Goal: Information Seeking & Learning: Learn about a topic

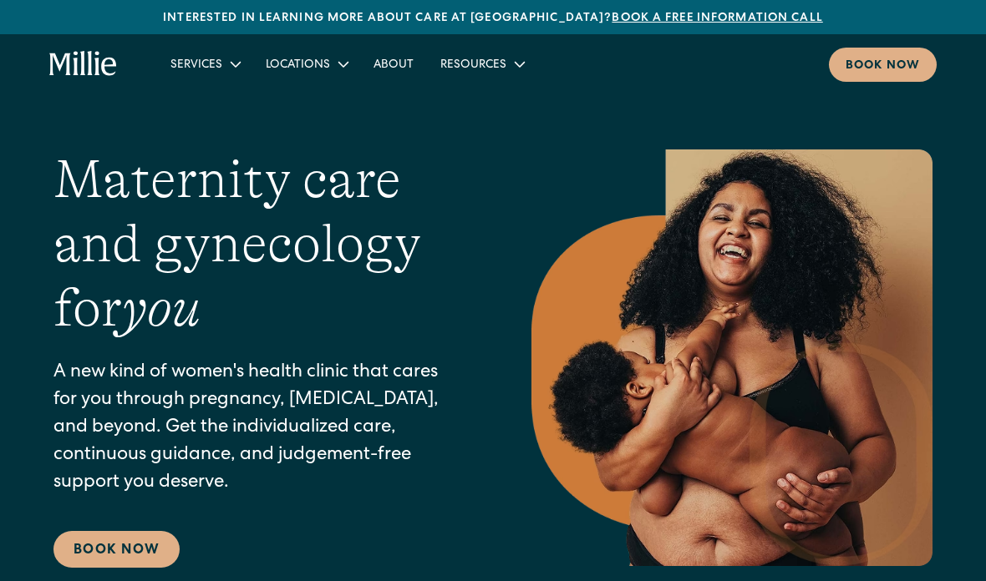
click at [226, 64] on icon at bounding box center [236, 64] width 20 height 20
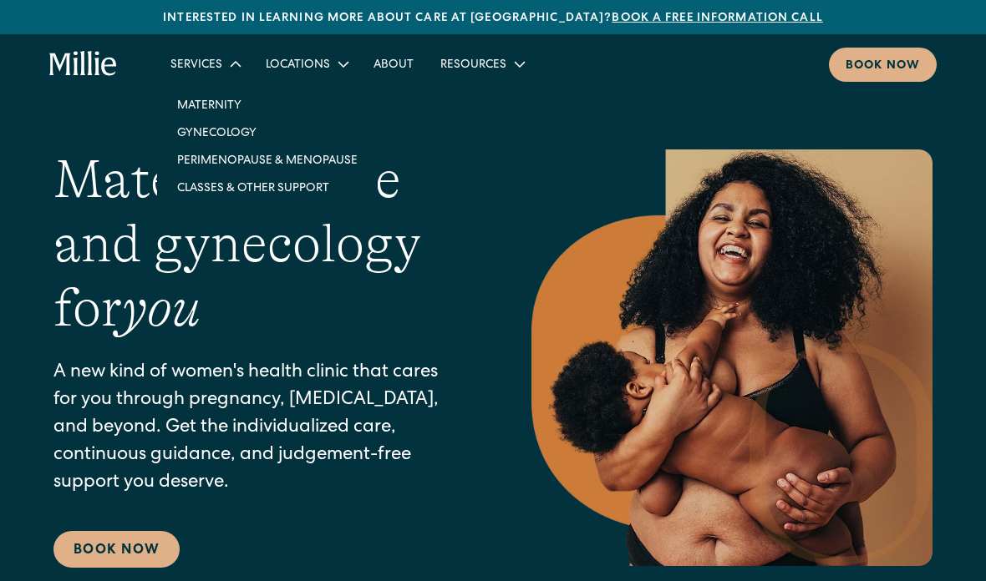
click at [316, 191] on link "Classes & Other Support" at bounding box center [267, 188] width 207 height 28
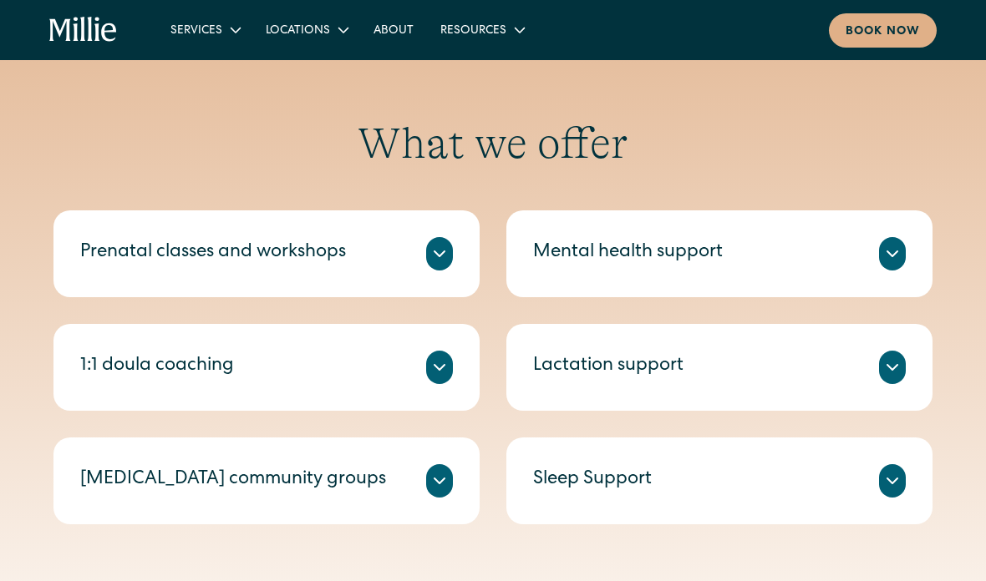
scroll to position [669, 0]
click at [894, 359] on icon at bounding box center [892, 367] width 20 height 20
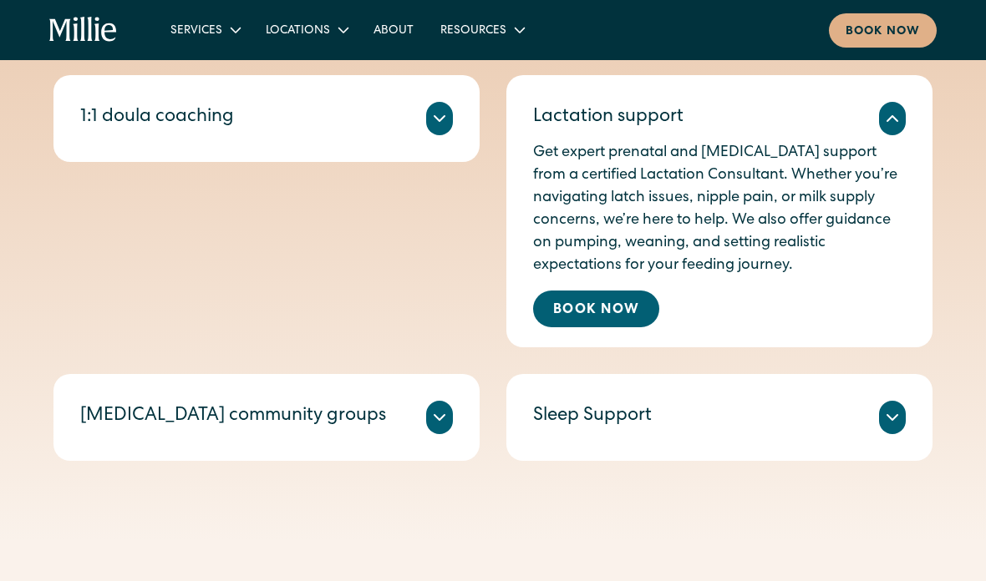
scroll to position [918, 0]
click at [898, 411] on icon at bounding box center [892, 418] width 20 height 20
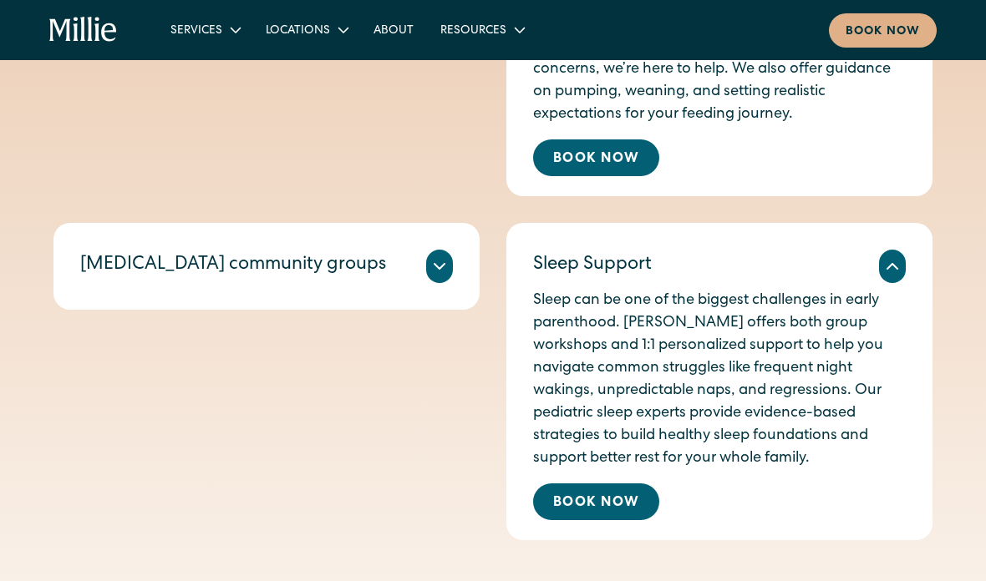
scroll to position [1069, 0]
click at [895, 271] on icon at bounding box center [892, 266] width 20 height 20
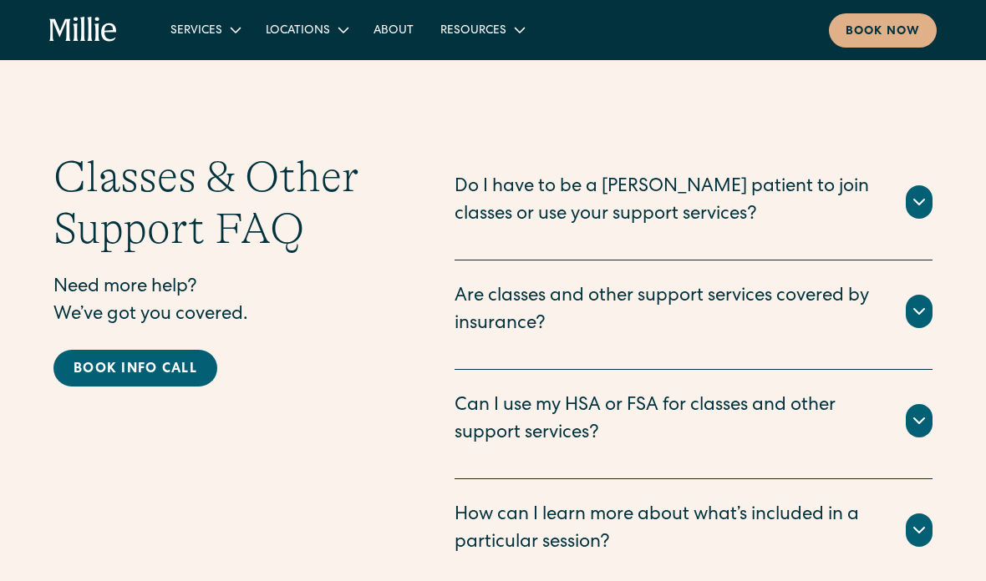
scroll to position [2461, 0]
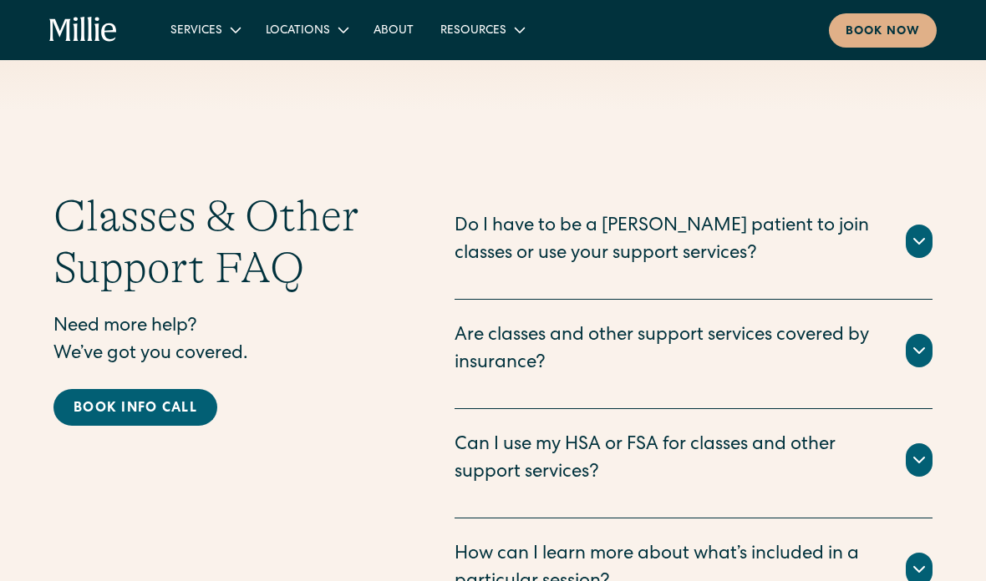
click at [499, 25] on div "Resources" at bounding box center [473, 32] width 66 height 18
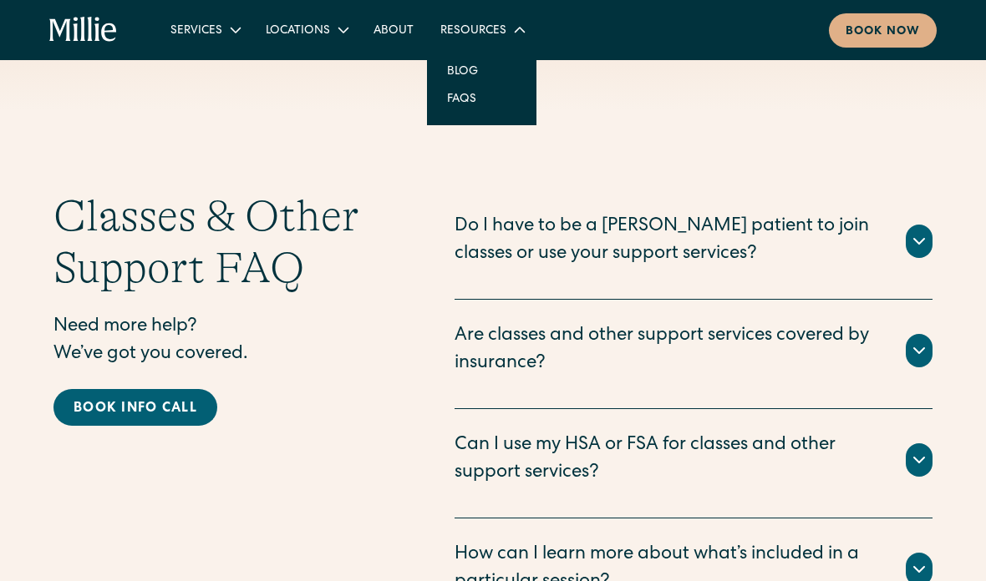
click at [210, 28] on div "Services" at bounding box center [196, 32] width 52 height 18
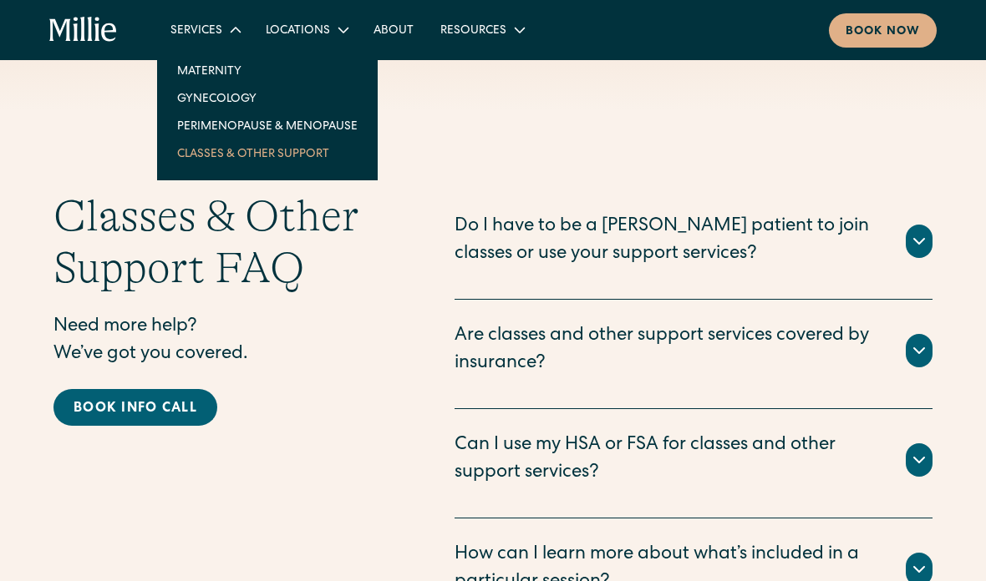
click at [264, 93] on link "Gynecology" at bounding box center [267, 98] width 207 height 28
click at [250, 93] on link "Gynecology" at bounding box center [267, 98] width 207 height 28
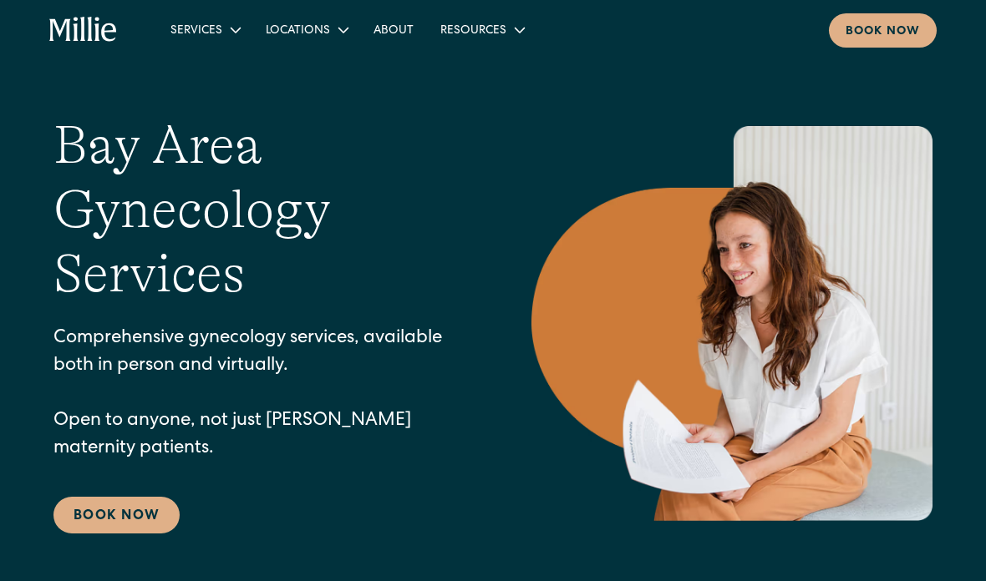
click at [397, 32] on link "About" at bounding box center [393, 30] width 67 height 28
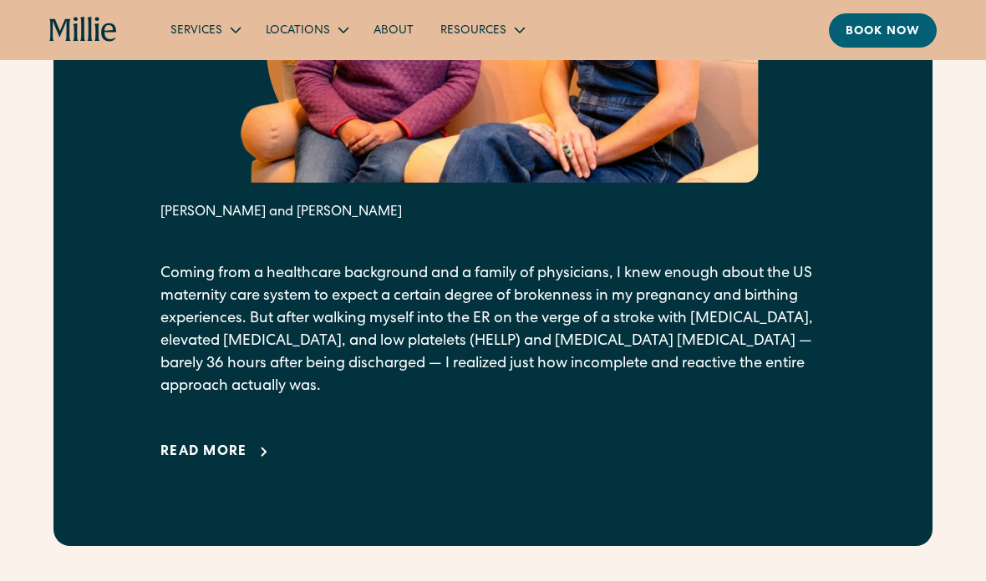
scroll to position [886, 0]
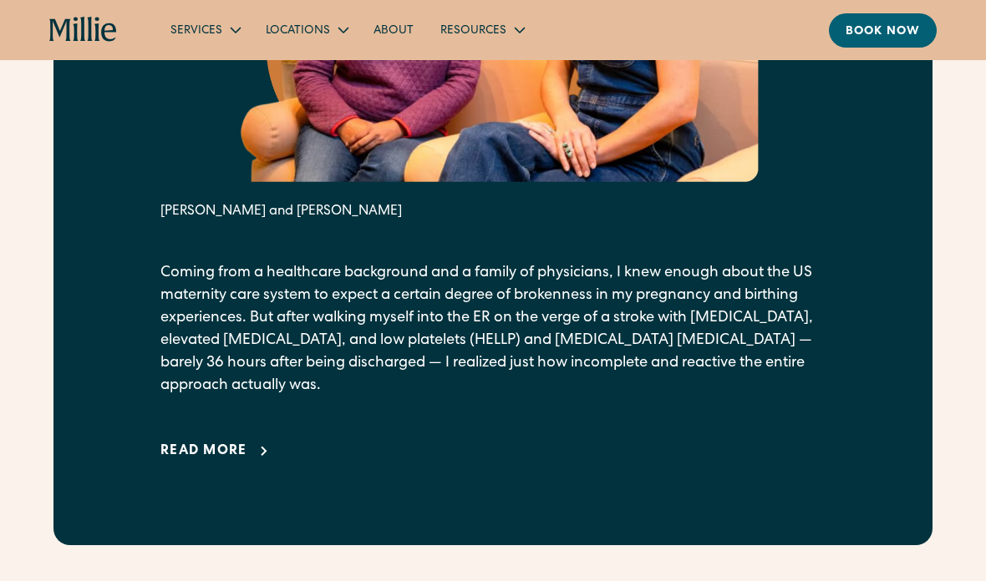
click at [217, 462] on div "Read more" at bounding box center [203, 452] width 87 height 20
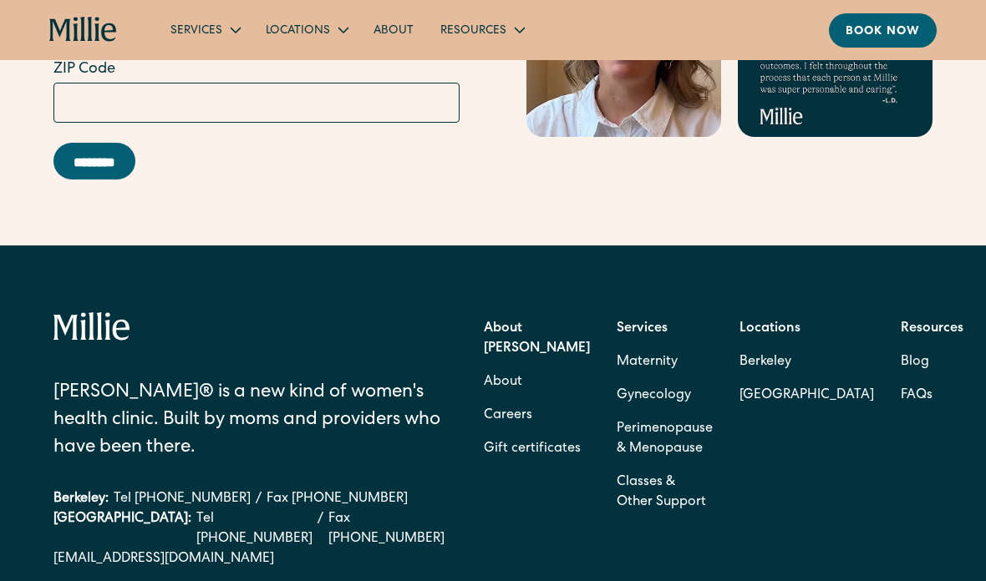
scroll to position [6848, 0]
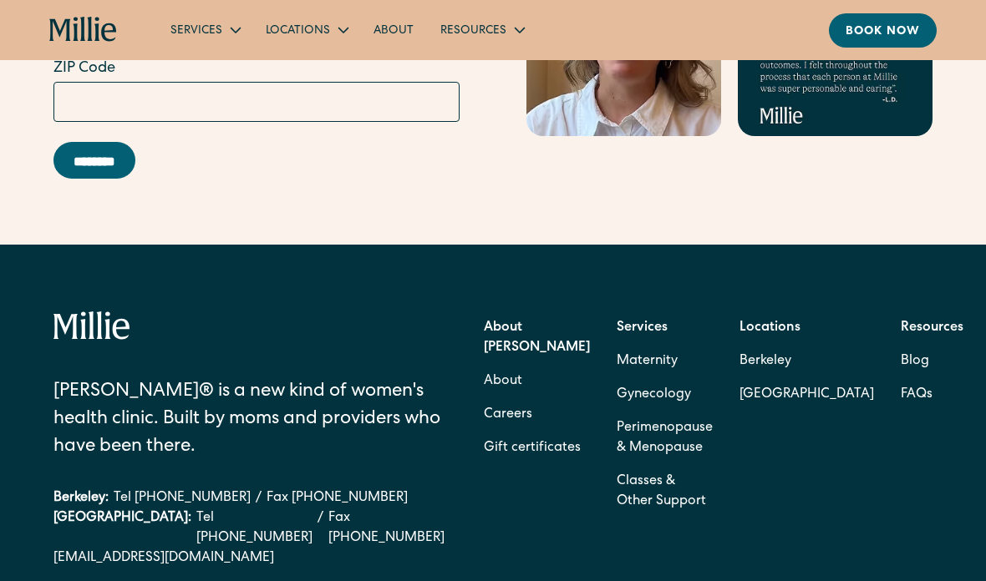
click at [665, 519] on link "Classes & Other Support" at bounding box center [664, 491] width 96 height 53
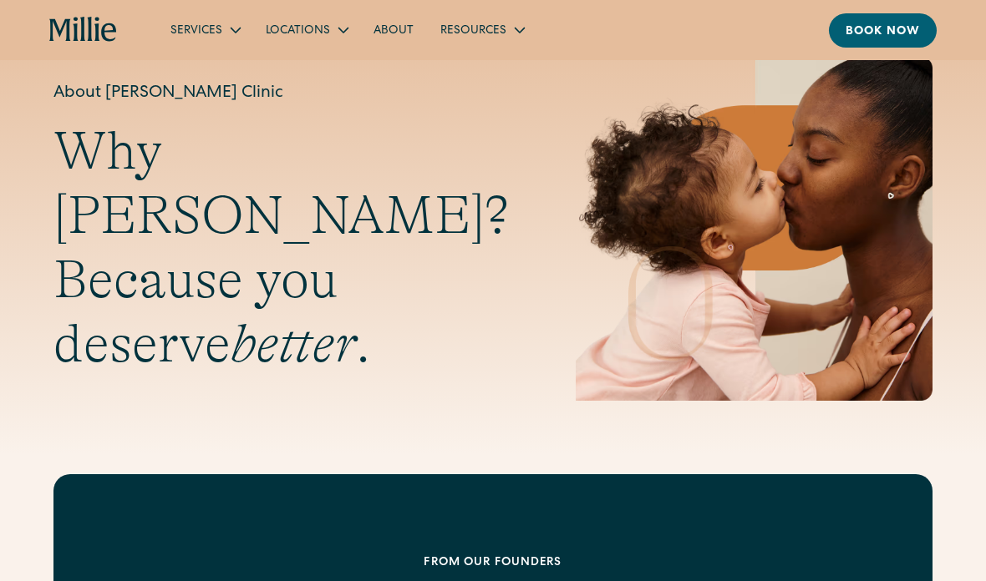
scroll to position [0, 0]
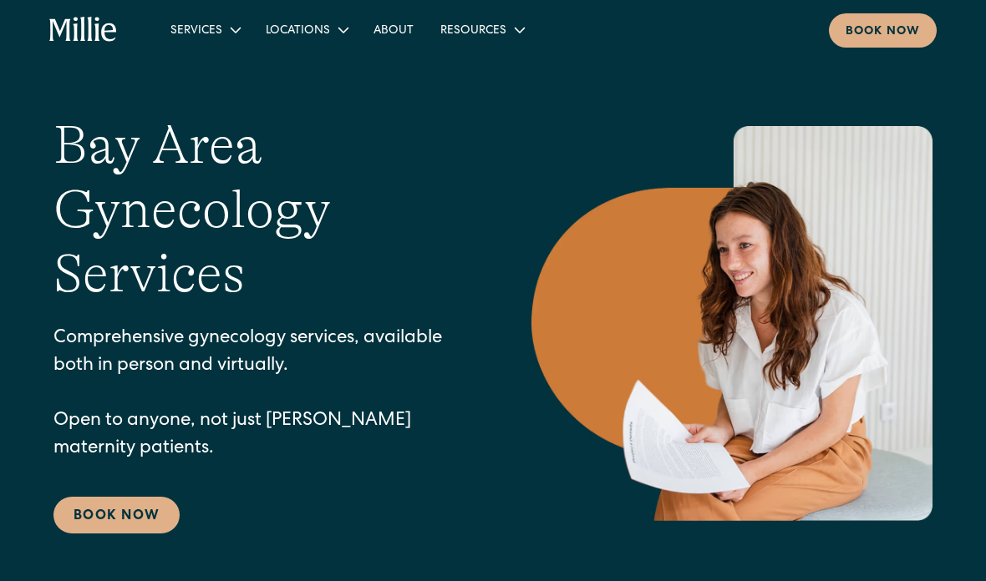
click at [510, 38] on icon at bounding box center [520, 30] width 20 height 20
click at [470, 78] on link "Blog" at bounding box center [463, 71] width 58 height 28
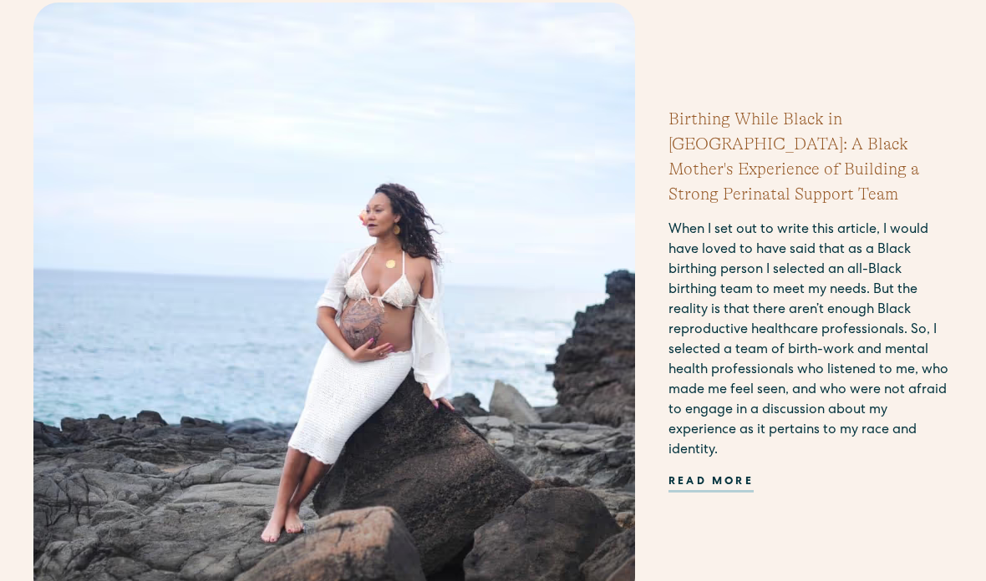
scroll to position [666, 0]
click at [826, 514] on div "Birthing While Black in America: A Black Mother's Experience of Building a Stro…" at bounding box center [492, 303] width 919 height 601
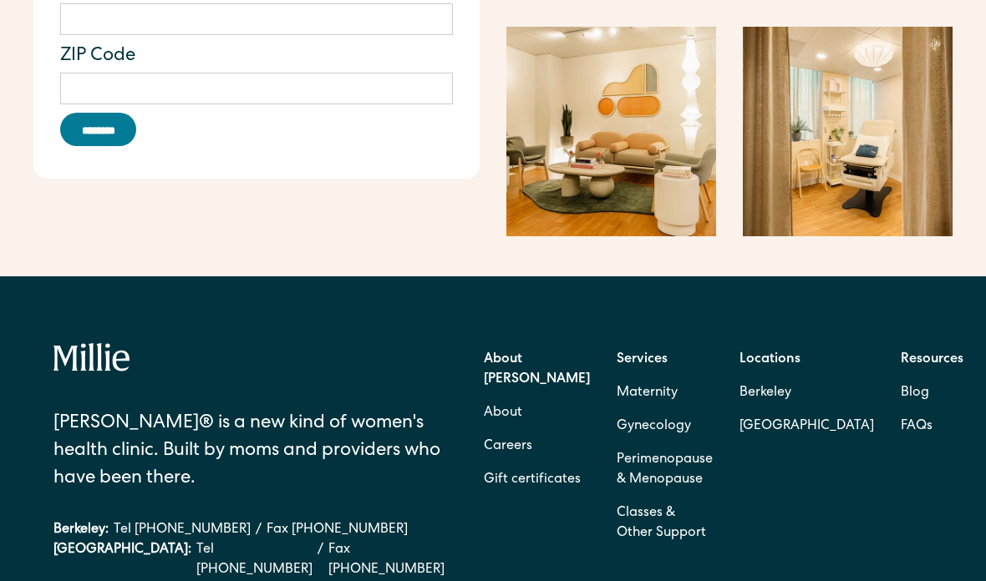
scroll to position [2715, 0]
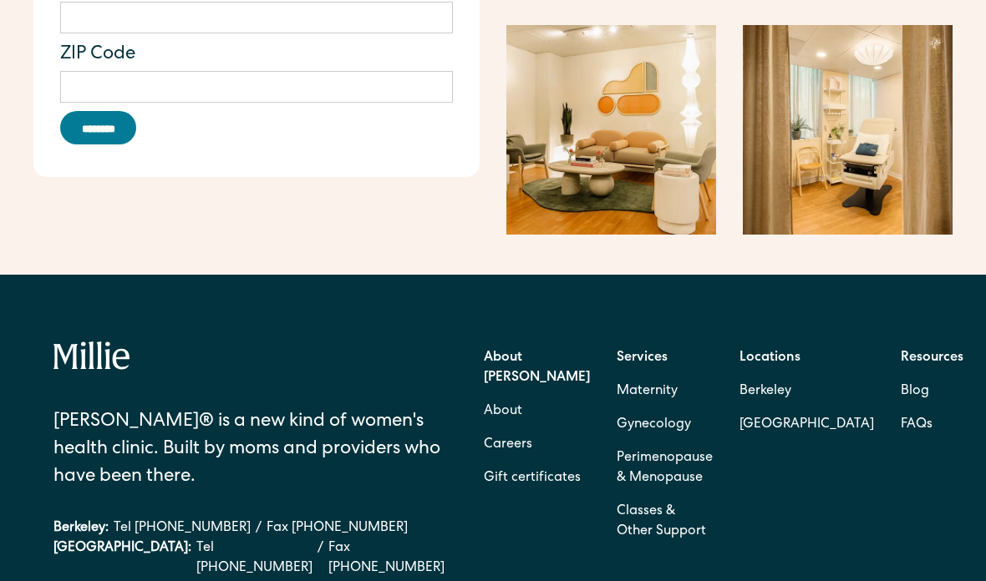
click at [677, 376] on link "Maternity" at bounding box center [646, 392] width 61 height 33
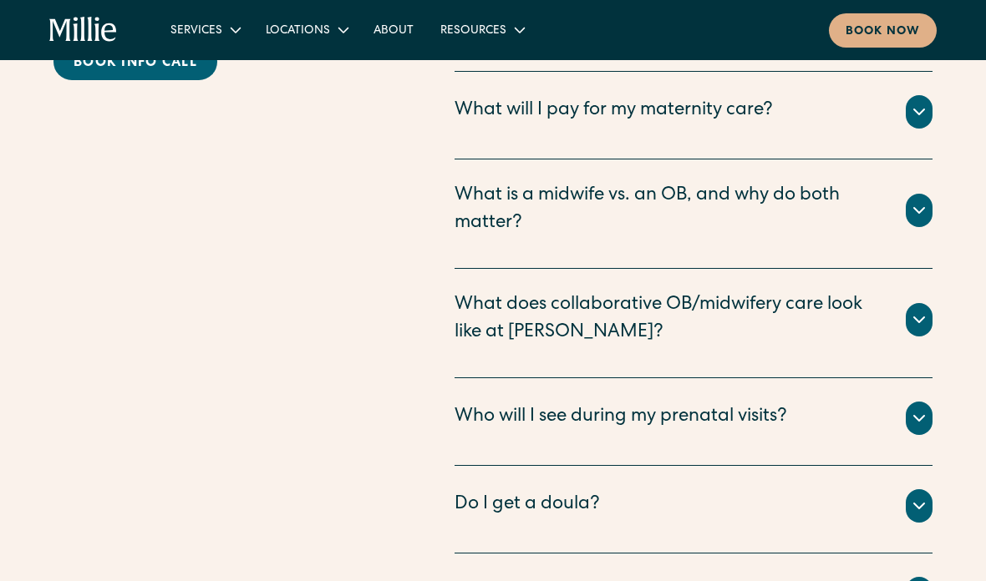
scroll to position [5994, 0]
click at [916, 415] on icon at bounding box center [919, 417] width 10 height 5
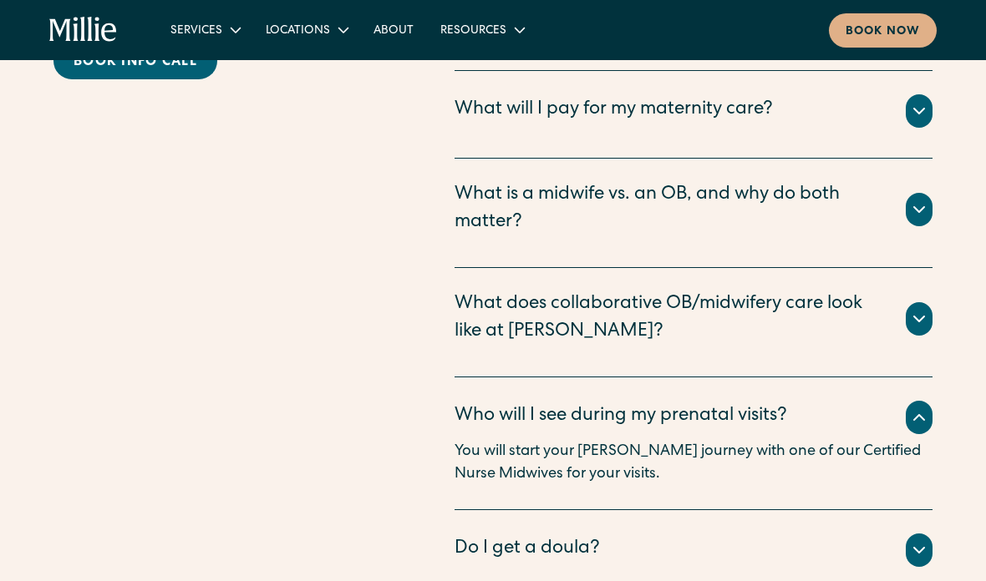
click at [919, 408] on icon at bounding box center [919, 418] width 20 height 20
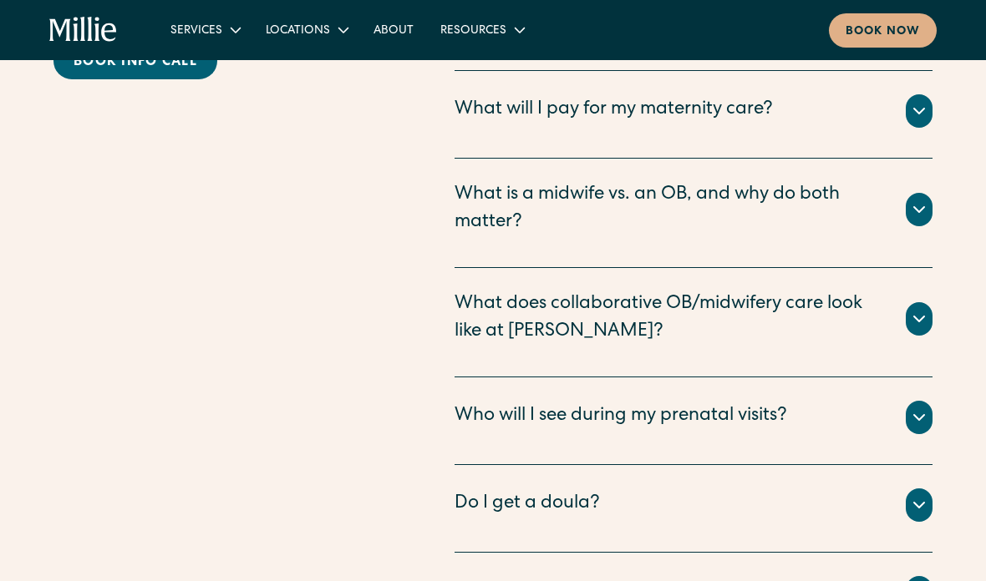
click at [917, 495] on icon at bounding box center [919, 505] width 20 height 20
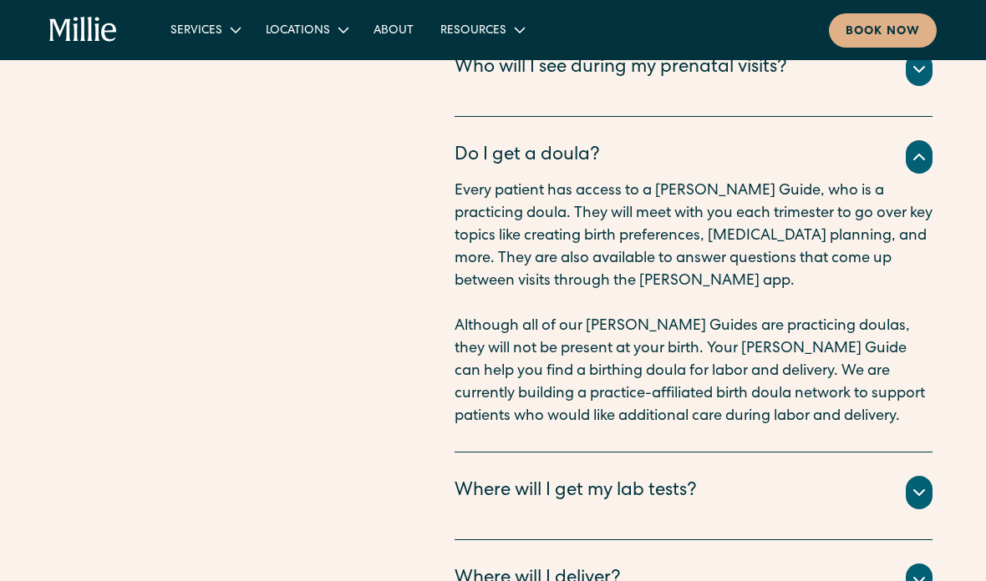
scroll to position [6348, 0]
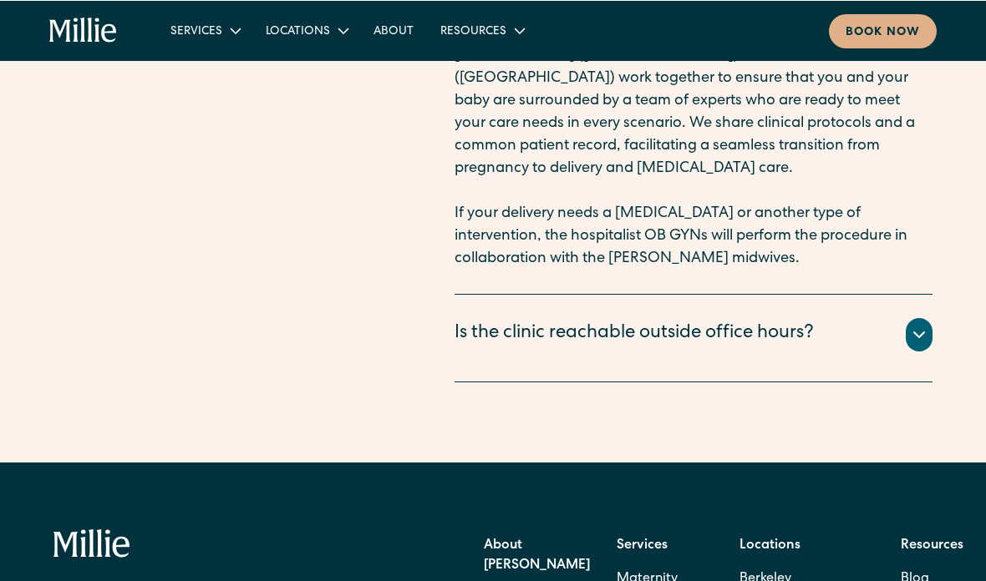
scroll to position [7034, 0]
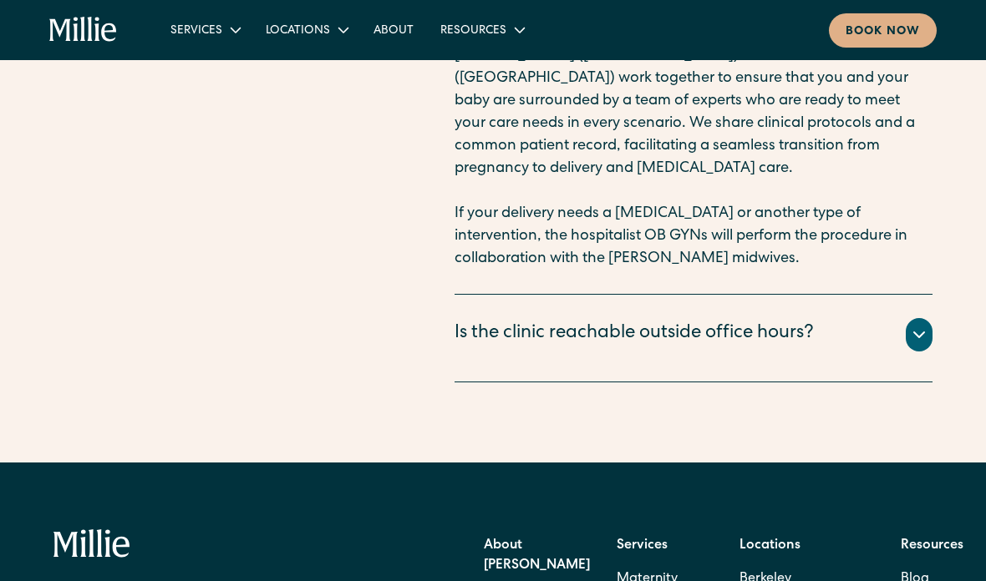
click at [782, 563] on link "Berkeley" at bounding box center [806, 579] width 134 height 33
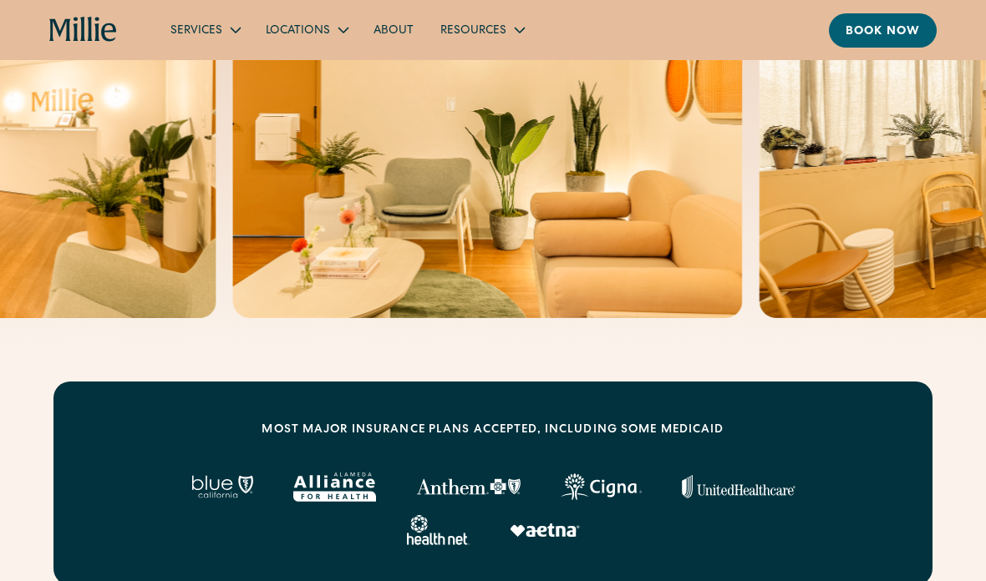
scroll to position [418, 0]
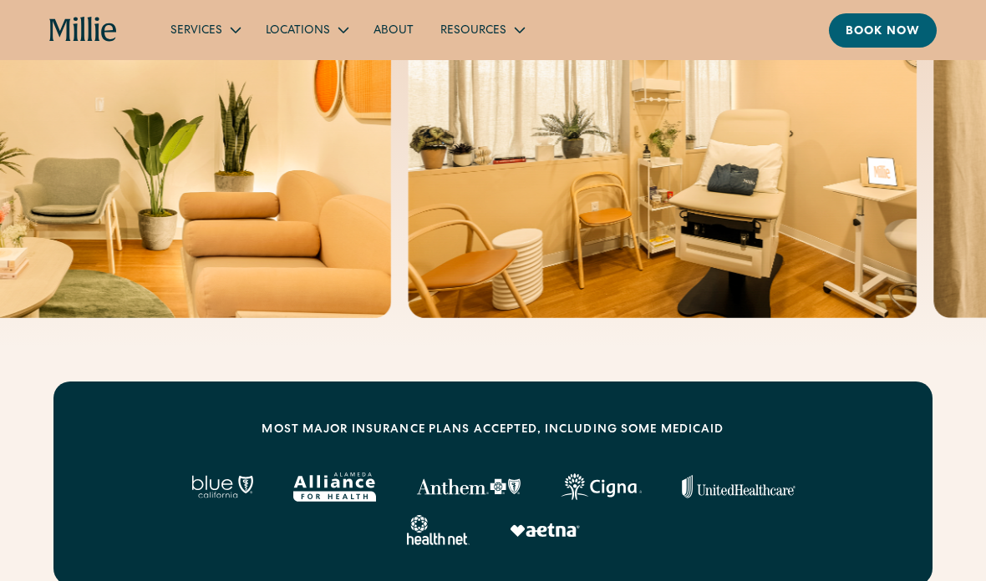
click at [795, 232] on img at bounding box center [663, 122] width 510 height 393
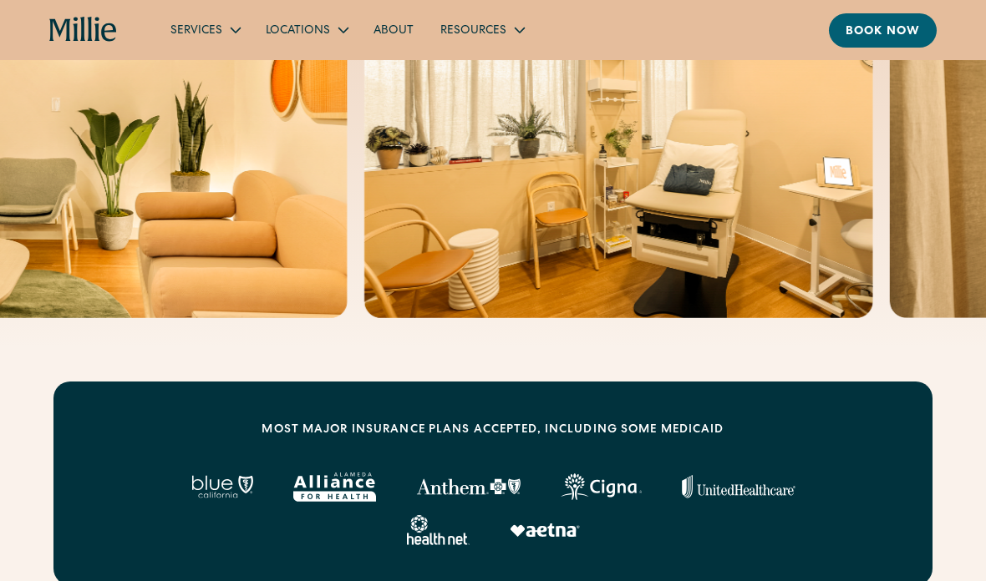
click at [728, 251] on img at bounding box center [618, 122] width 510 height 393
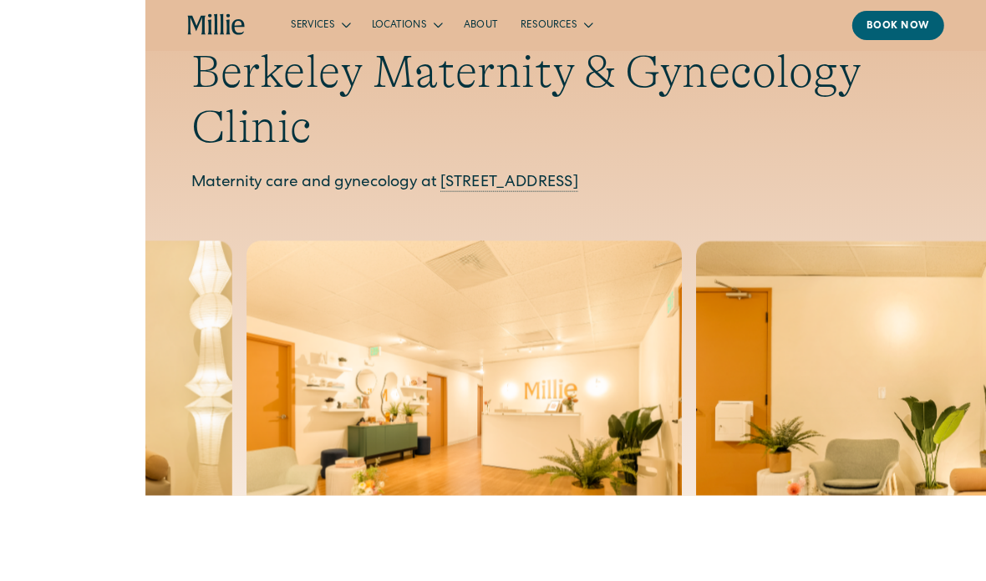
scroll to position [199, 0]
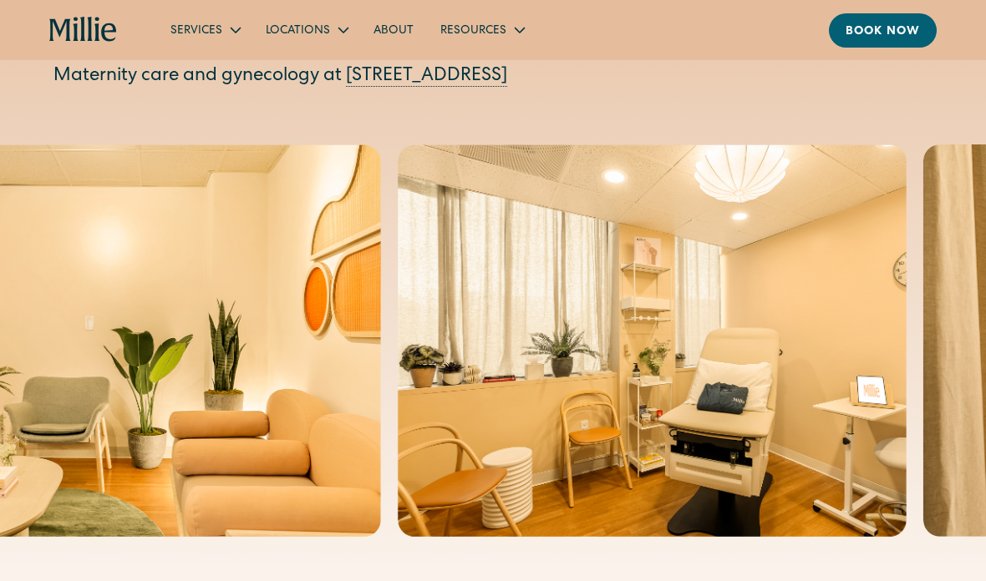
click at [221, 29] on div "Services" at bounding box center [204, 30] width 95 height 28
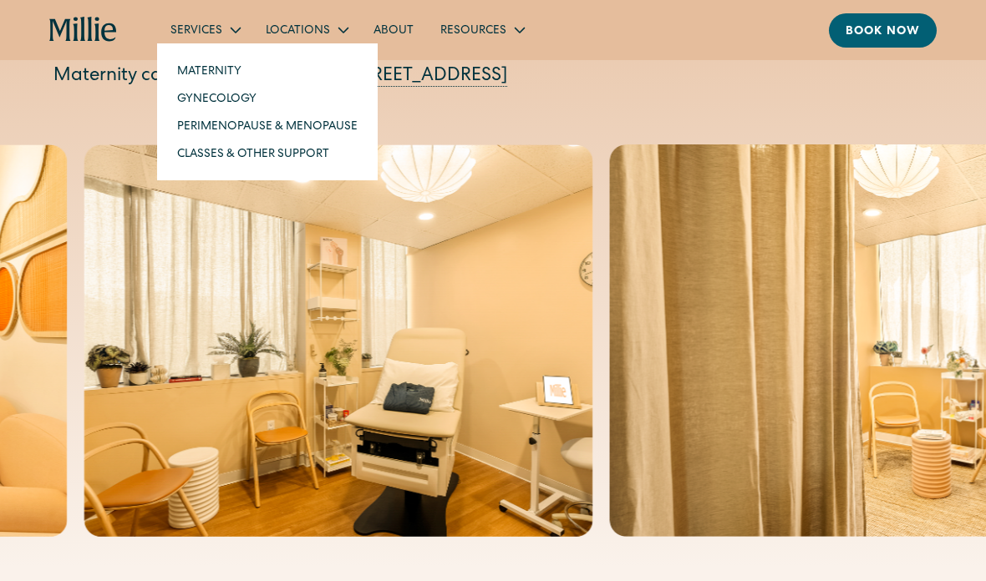
click at [307, 160] on link "Classes & Other Support" at bounding box center [267, 153] width 207 height 28
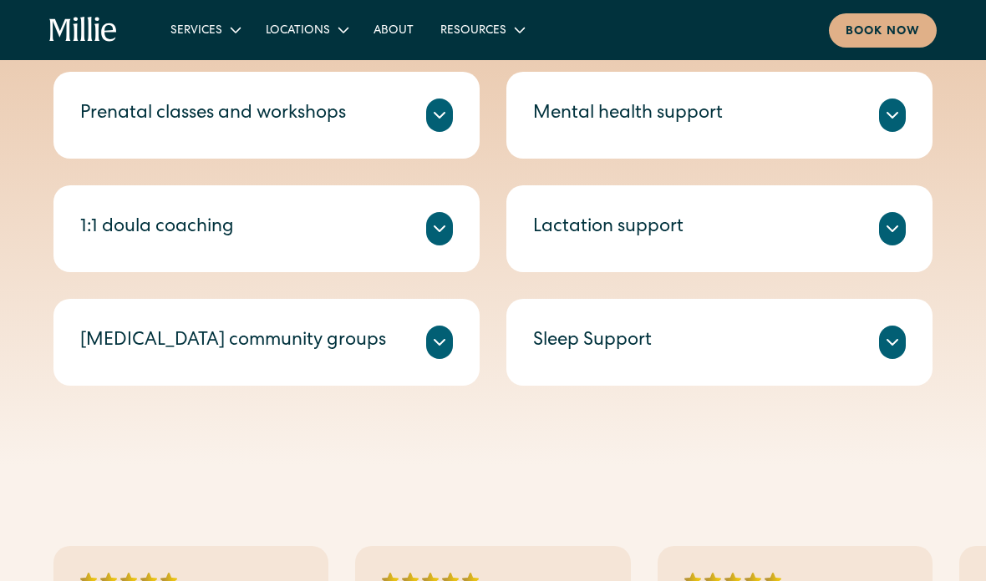
scroll to position [827, 0]
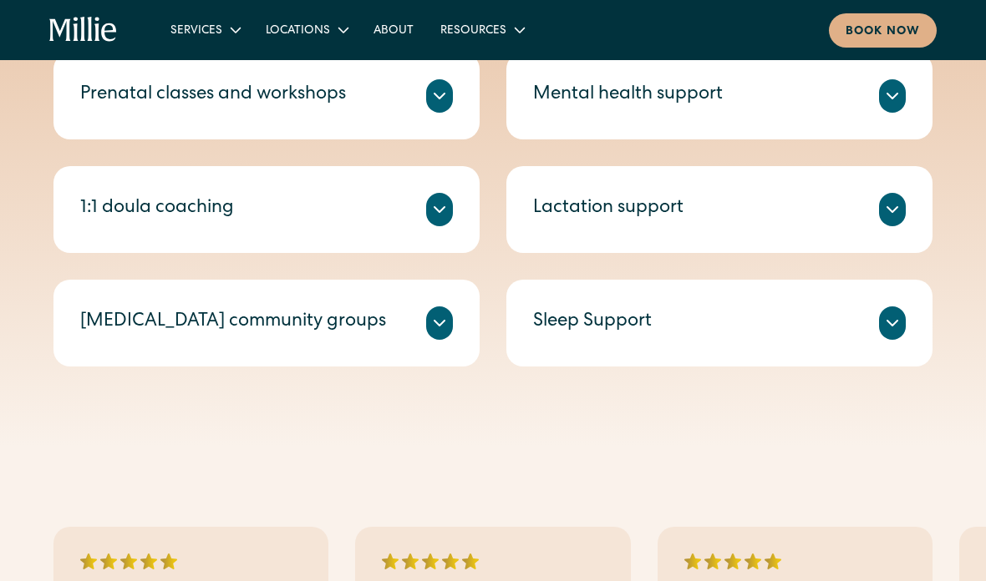
click at [267, 214] on div "1:1 doula coaching" at bounding box center [266, 209] width 373 height 33
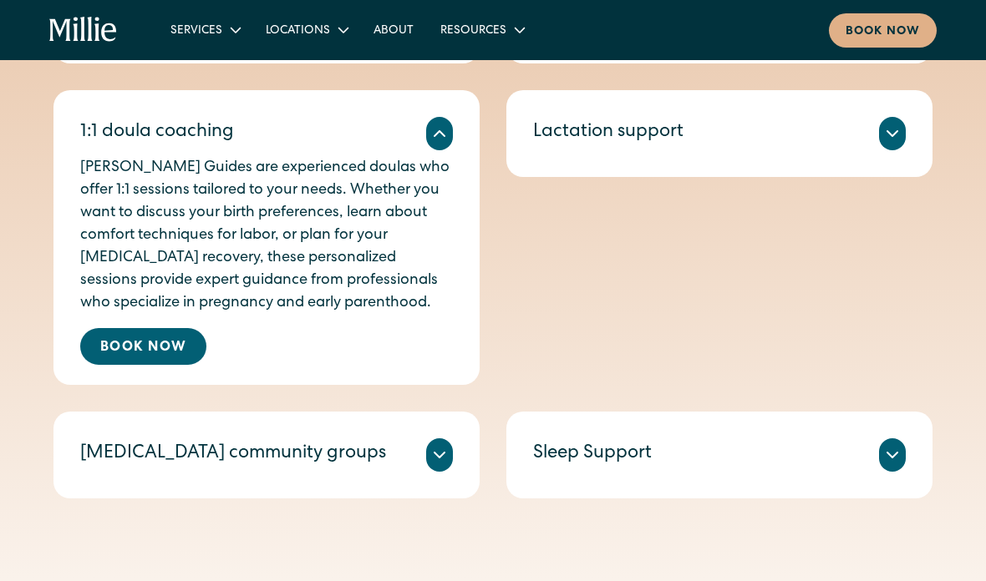
scroll to position [903, 0]
click at [905, 445] on div "Sleep Support Sleep can be one of the biggest challenges in early parenthood. […" at bounding box center [719, 455] width 426 height 87
click at [896, 454] on icon at bounding box center [892, 455] width 20 height 20
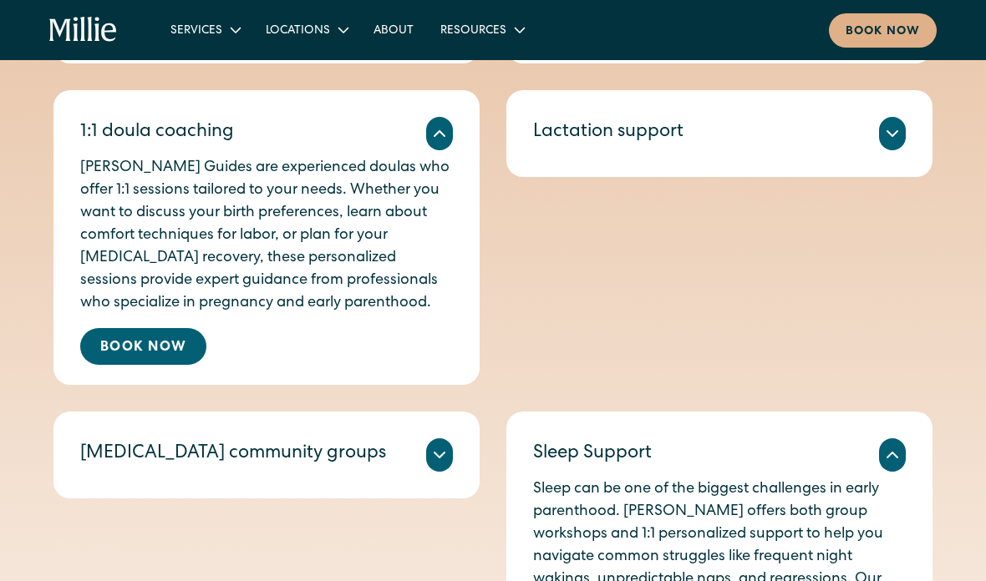
click at [892, 451] on icon at bounding box center [892, 455] width 20 height 20
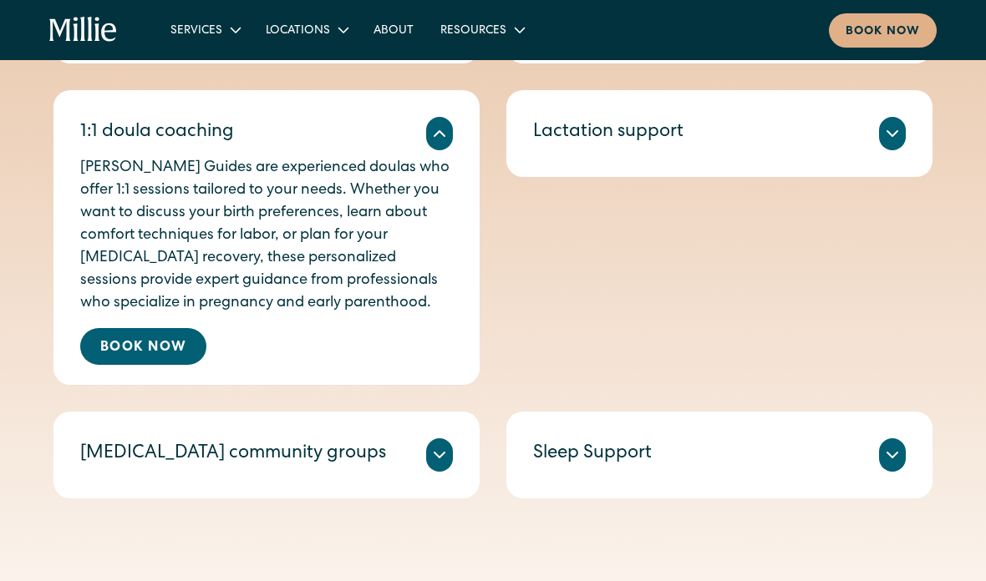
click at [901, 129] on icon at bounding box center [892, 134] width 20 height 20
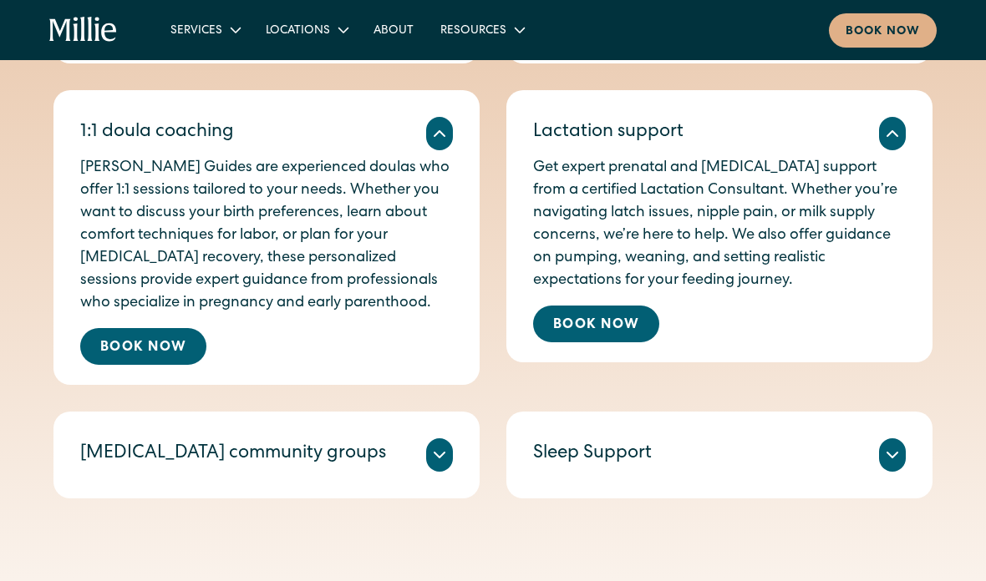
click at [887, 140] on icon at bounding box center [892, 134] width 20 height 20
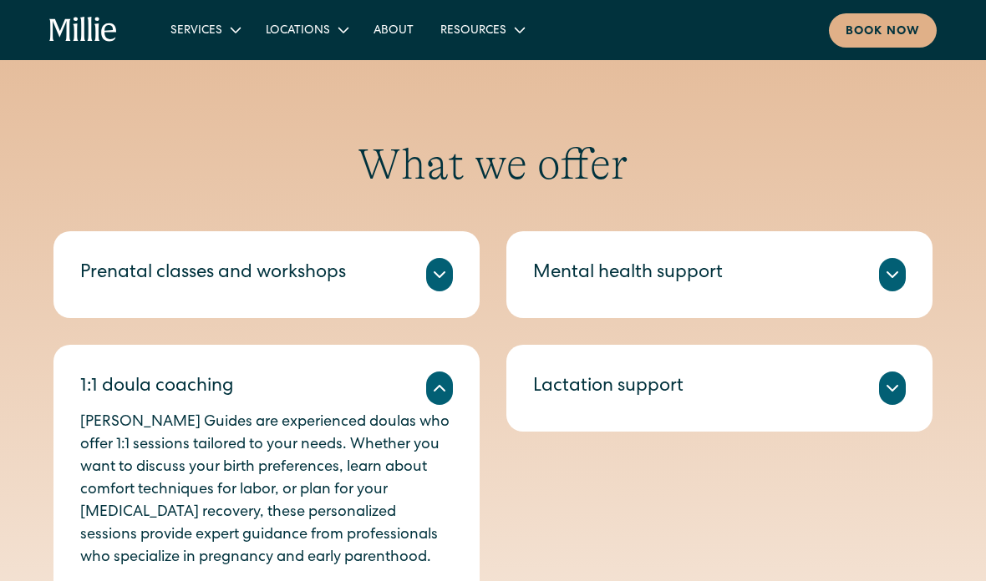
scroll to position [646, 0]
click at [442, 280] on icon at bounding box center [439, 276] width 20 height 20
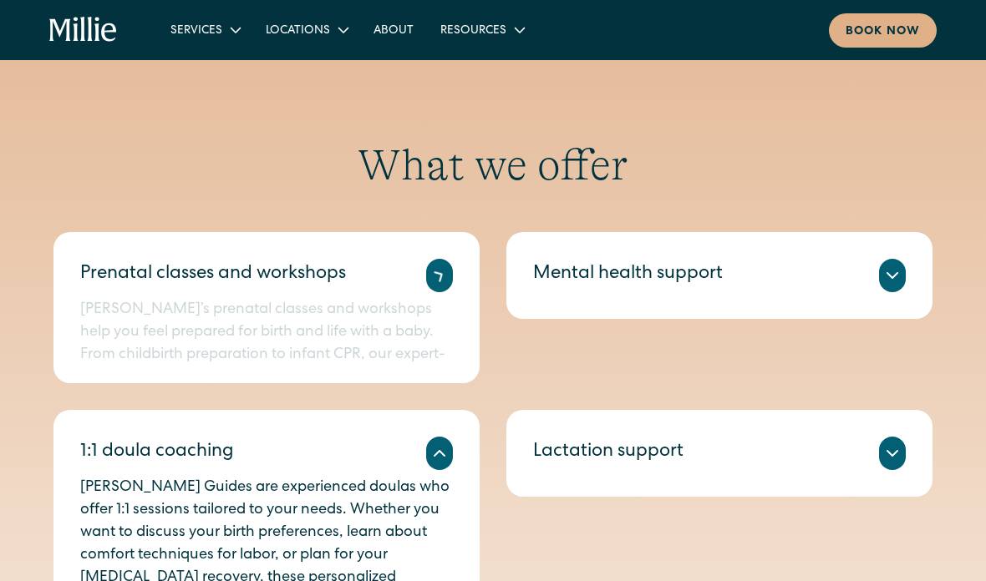
scroll to position [647, 0]
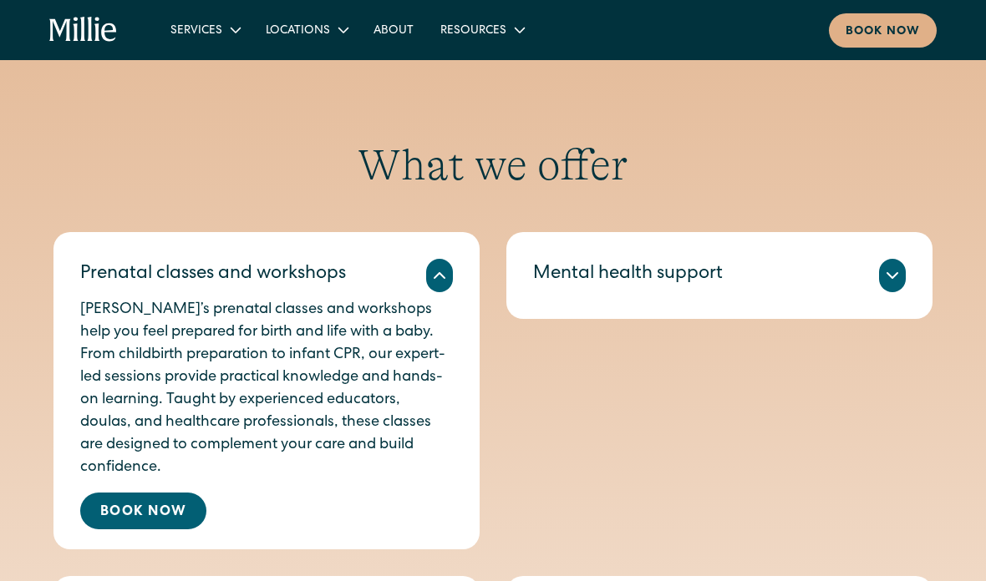
click at [885, 268] on icon at bounding box center [892, 276] width 20 height 20
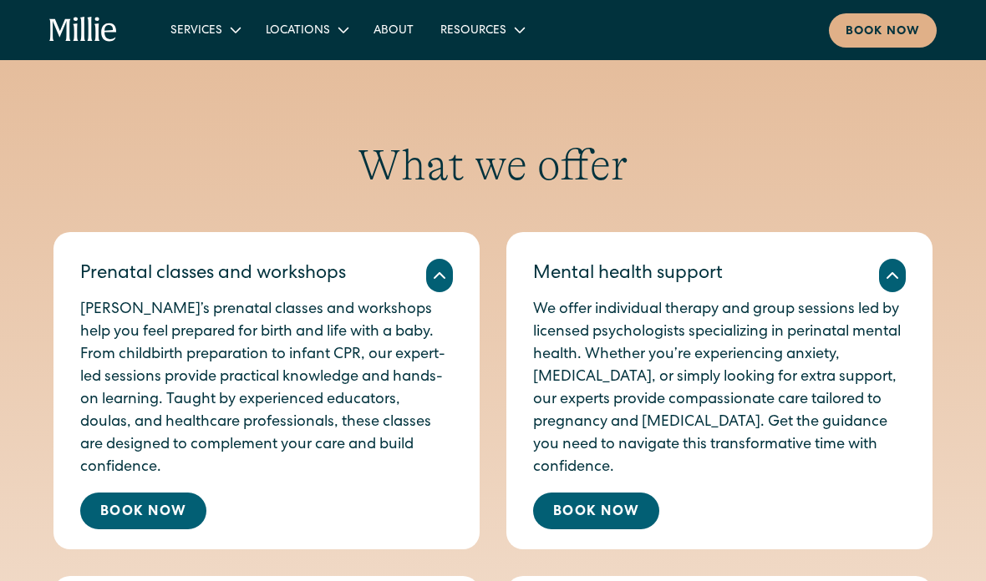
click at [890, 273] on icon at bounding box center [892, 275] width 10 height 5
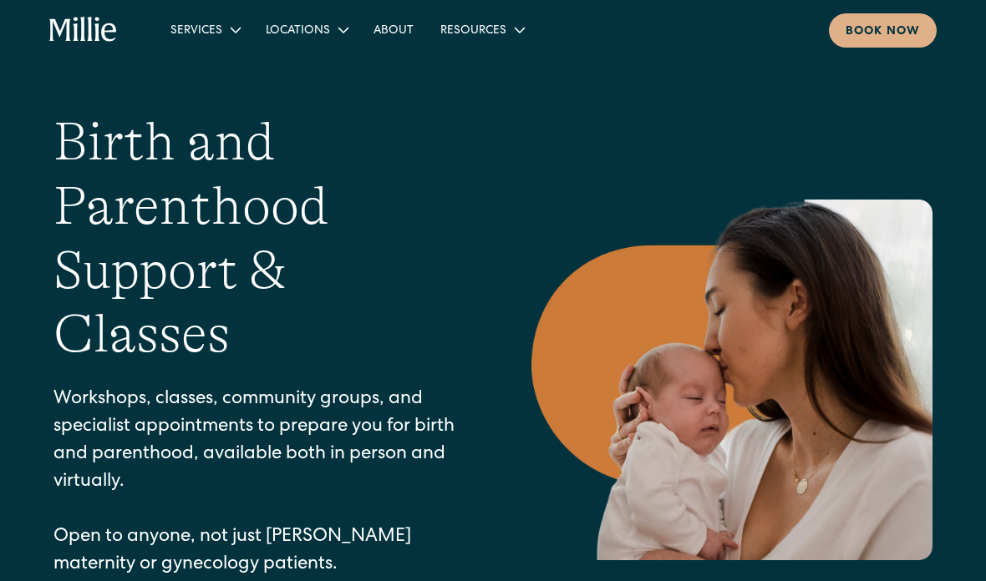
scroll to position [0, 0]
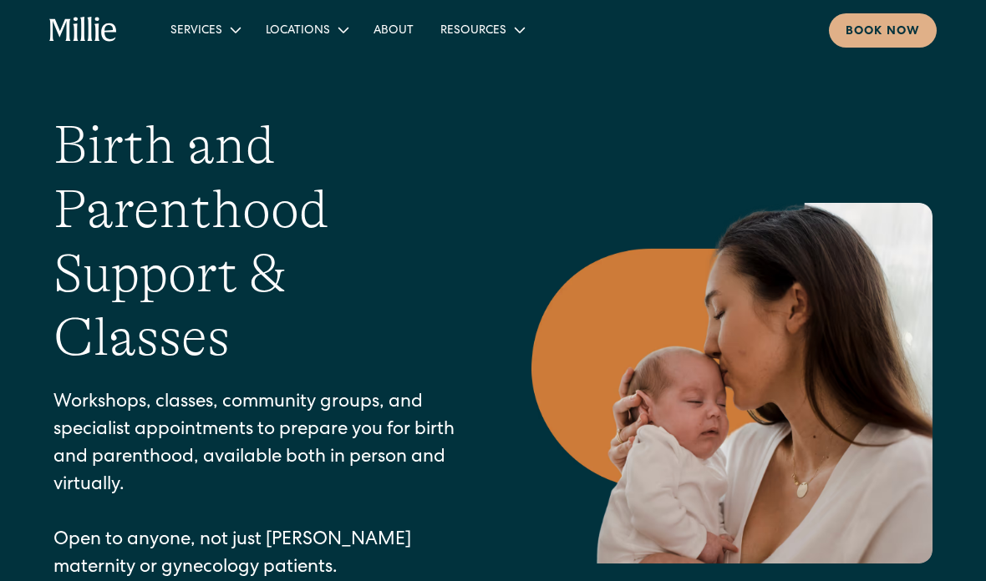
click at [386, 38] on link "About" at bounding box center [393, 30] width 67 height 28
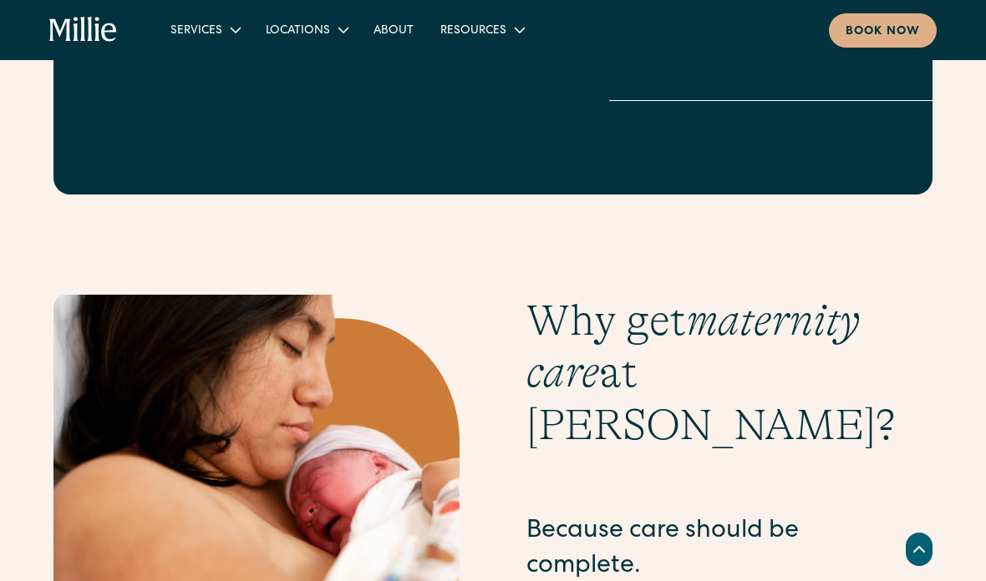
scroll to position [3011, 0]
